Goal: Use online tool/utility: Utilize a website feature to perform a specific function

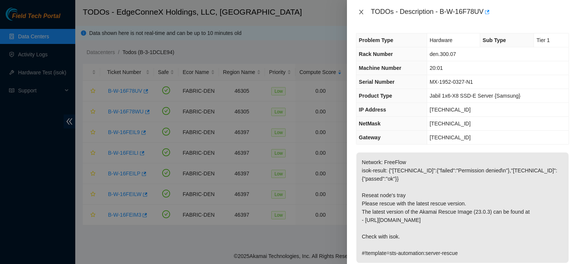
click at [361, 12] on icon "close" at bounding box center [361, 12] width 4 height 5
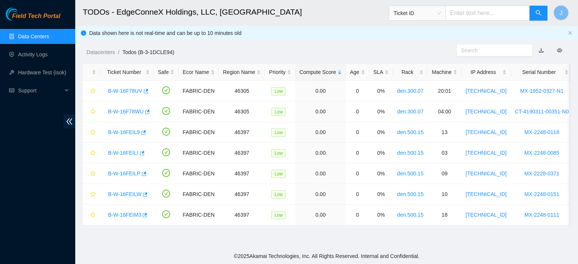
click at [507, 9] on input "text" at bounding box center [487, 13] width 84 height 15
paste input "[TECHNICAL_ID]"
click at [441, 15] on span "Ticket ID" at bounding box center [416, 13] width 47 height 11
type input "[TECHNICAL_ID]"
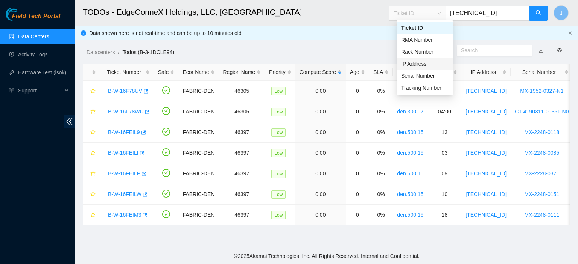
click at [427, 62] on div "IP Address" at bounding box center [424, 64] width 47 height 8
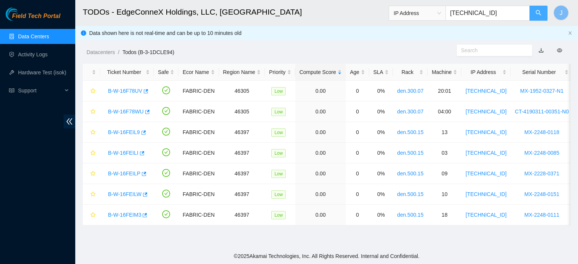
click at [542, 10] on button "button" at bounding box center [538, 13] width 18 height 15
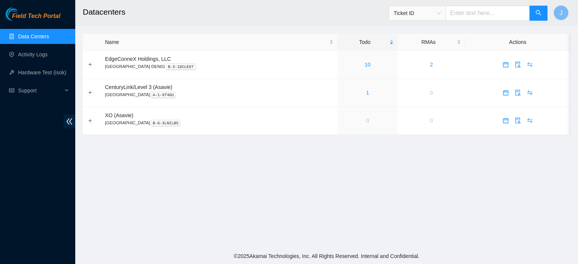
click at [435, 14] on span "Ticket ID" at bounding box center [416, 13] width 47 height 11
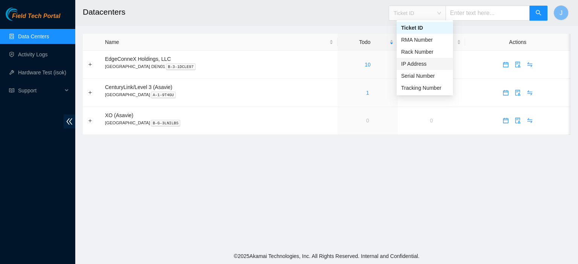
click at [425, 63] on div "IP Address" at bounding box center [424, 64] width 47 height 8
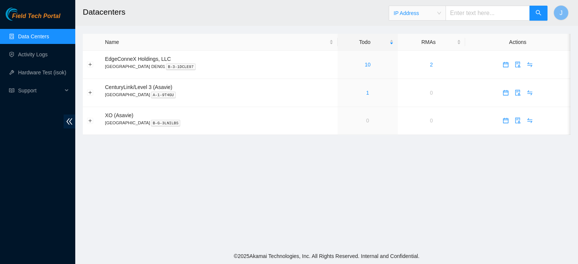
click at [478, 16] on input "text" at bounding box center [487, 13] width 84 height 15
paste input "[TECHNICAL_ID]"
type input "[TECHNICAL_ID]"
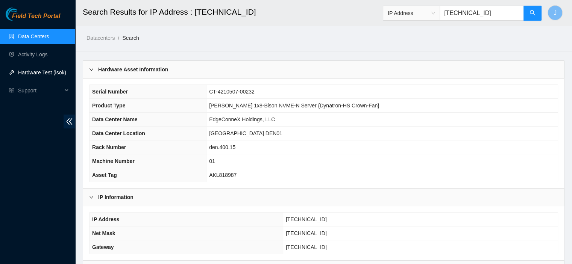
click at [34, 71] on link "Hardware Test (isok)" at bounding box center [42, 73] width 48 height 6
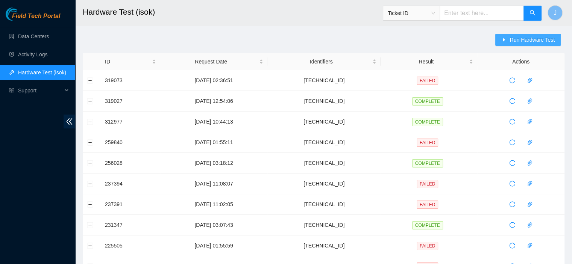
click at [531, 39] on span "Run Hardware Test" at bounding box center [532, 40] width 45 height 8
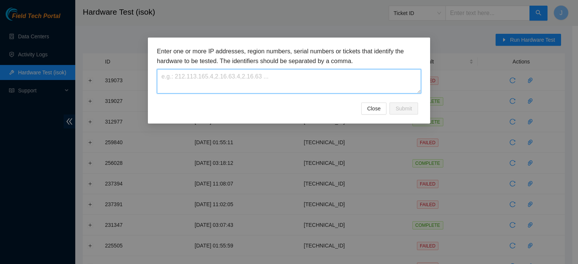
click at [311, 86] on textarea at bounding box center [289, 81] width 264 height 24
paste textarea "[TECHNICAL_ID]"
type textarea "[TECHNICAL_ID]"
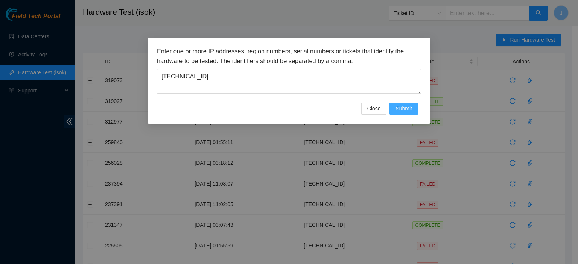
click at [408, 107] on span "Submit" at bounding box center [403, 109] width 17 height 8
